Goal: Task Accomplishment & Management: Use online tool/utility

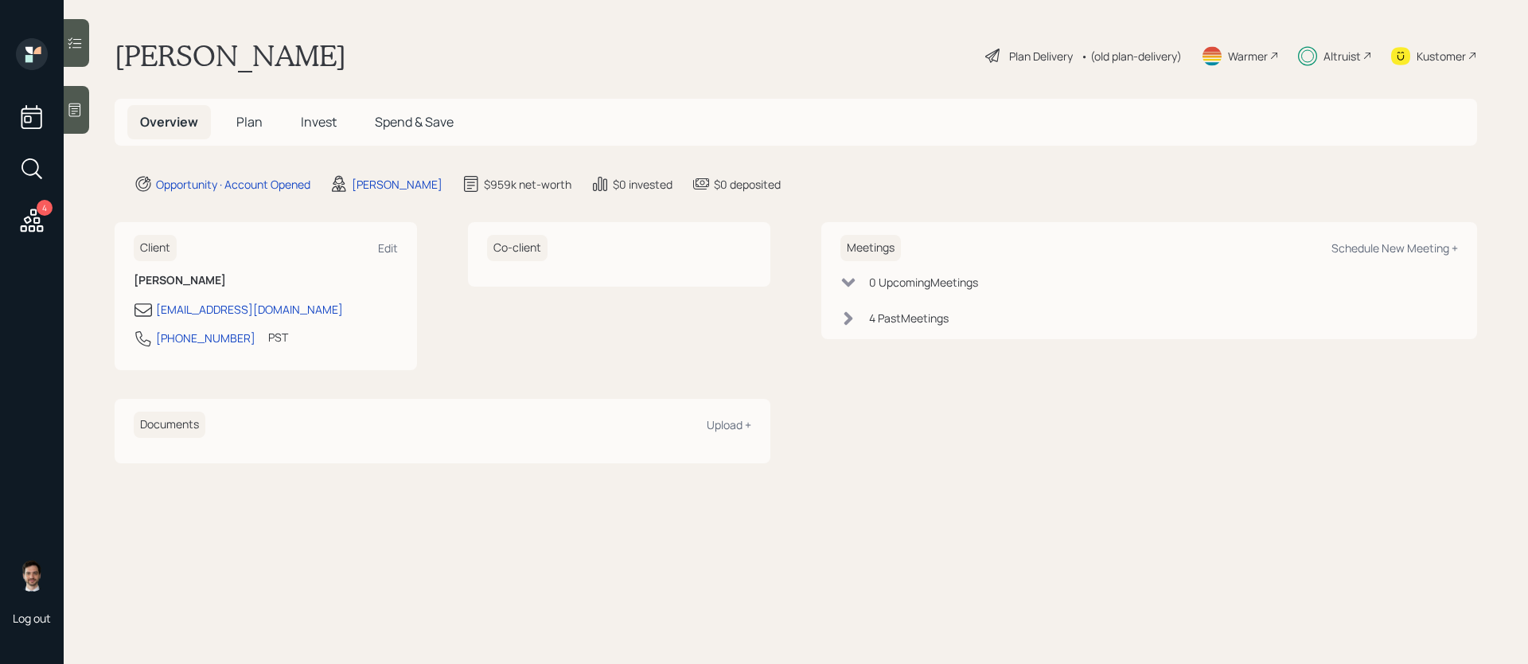
click at [1016, 49] on div "Plan Delivery" at bounding box center [1041, 56] width 64 height 17
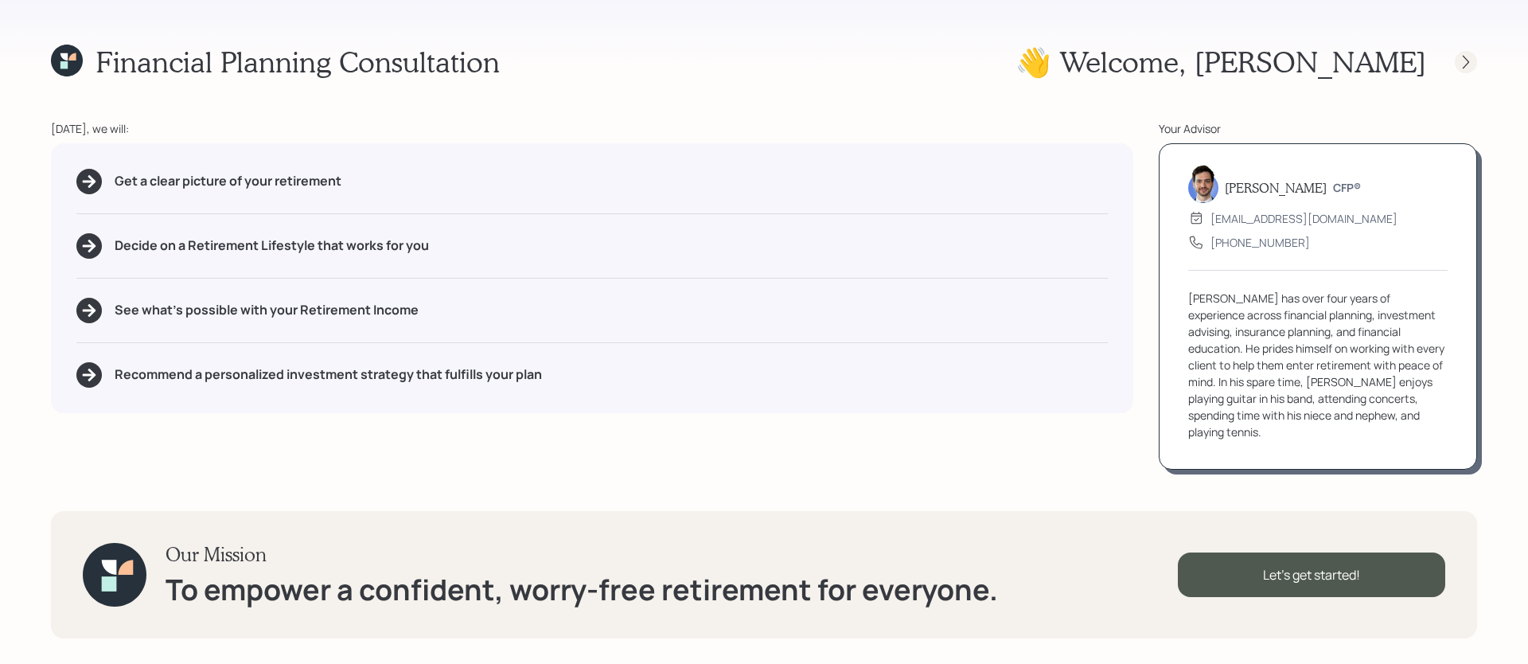
click at [1466, 62] on icon at bounding box center [1466, 62] width 16 height 16
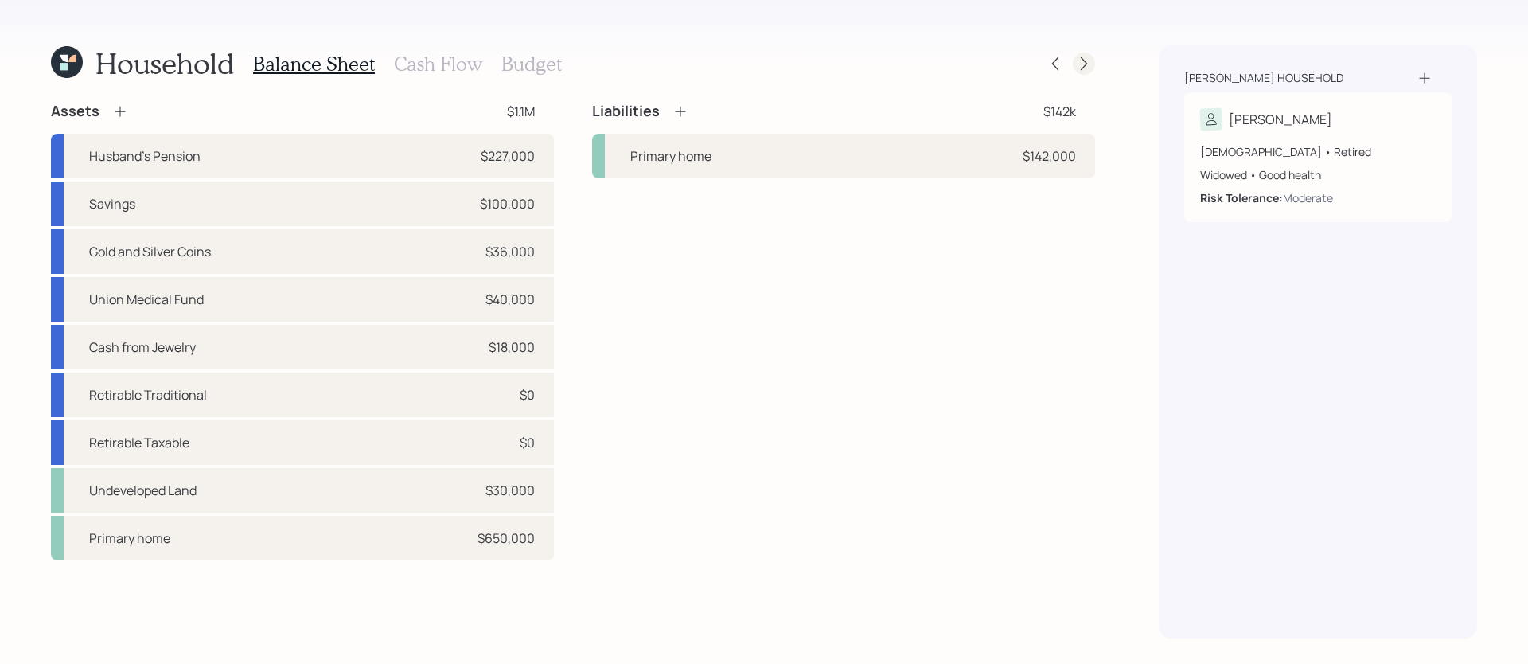
click at [1091, 64] on icon at bounding box center [1084, 64] width 16 height 16
